Goal: Task Accomplishment & Management: Manage account settings

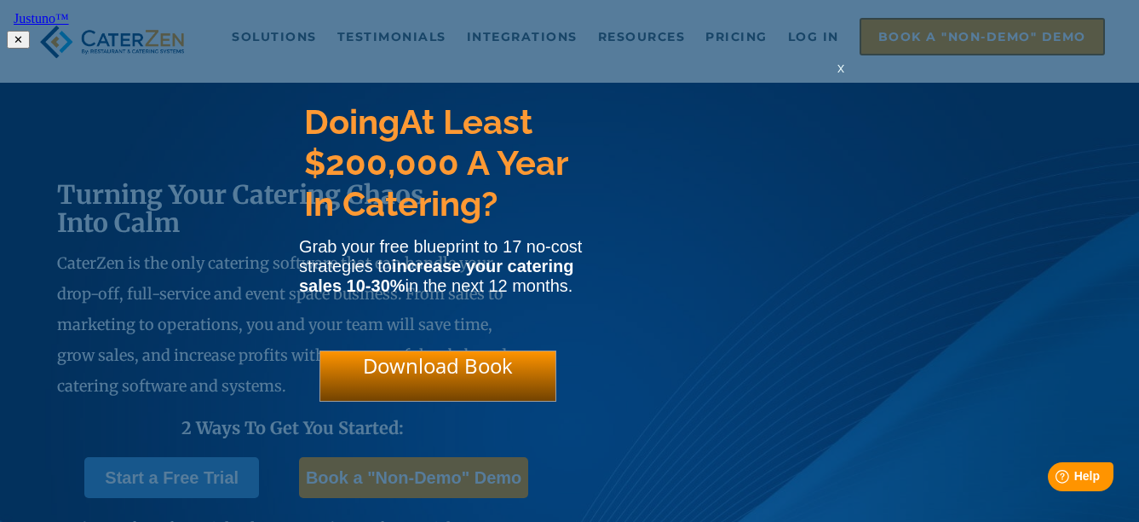
click at [799, 34] on html "Justuno™ ✕ Doing At Least $200,000 A Year In Catering? Grab your free blueprint…" at bounding box center [569, 27] width 1139 height 55
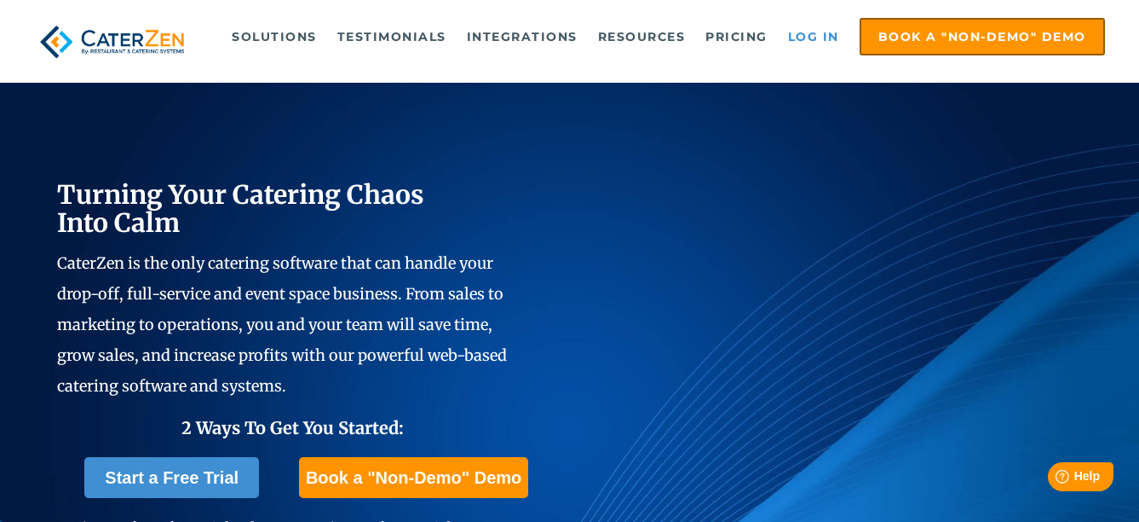
click at [815, 32] on link "Log in" at bounding box center [814, 37] width 68 height 34
click at [794, 34] on link "Log in" at bounding box center [814, 37] width 68 height 34
